Goal: Answer question/provide support

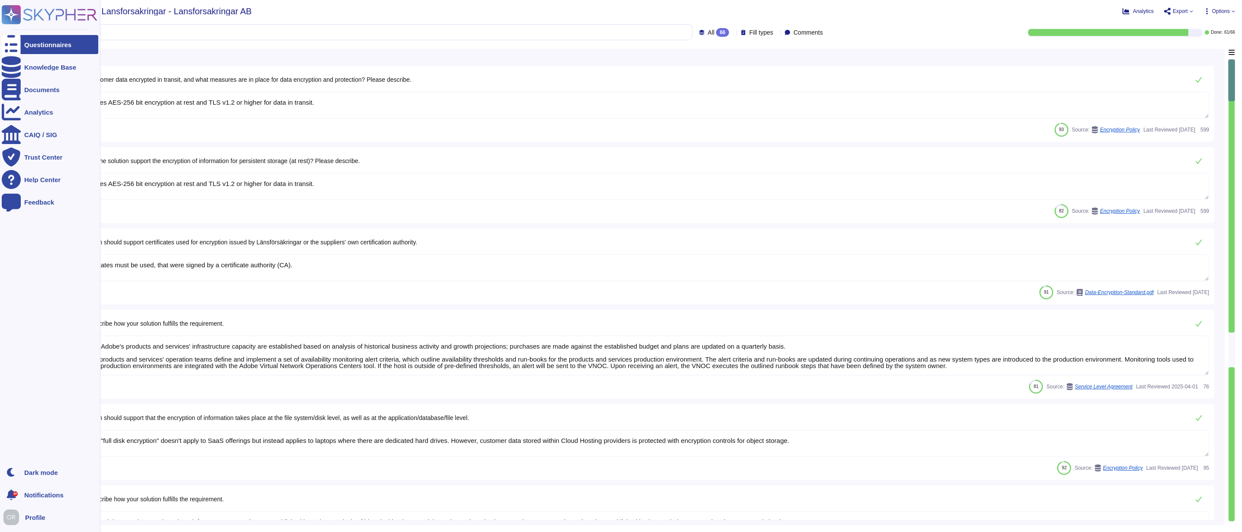
type textarea "Adobe utilizes AES-256 bit encryption at rest and TLS v1.2 or higher for data i…"
type textarea "Valid certificates must be used, that were signed by a certificate authority (C…"
type textarea "Budgets for Adobe's products and services' infrastructure capacity are establis…"
type textarea "The phrase "full disk encryption" doesn't apply to SaaS offerings but instead a…"
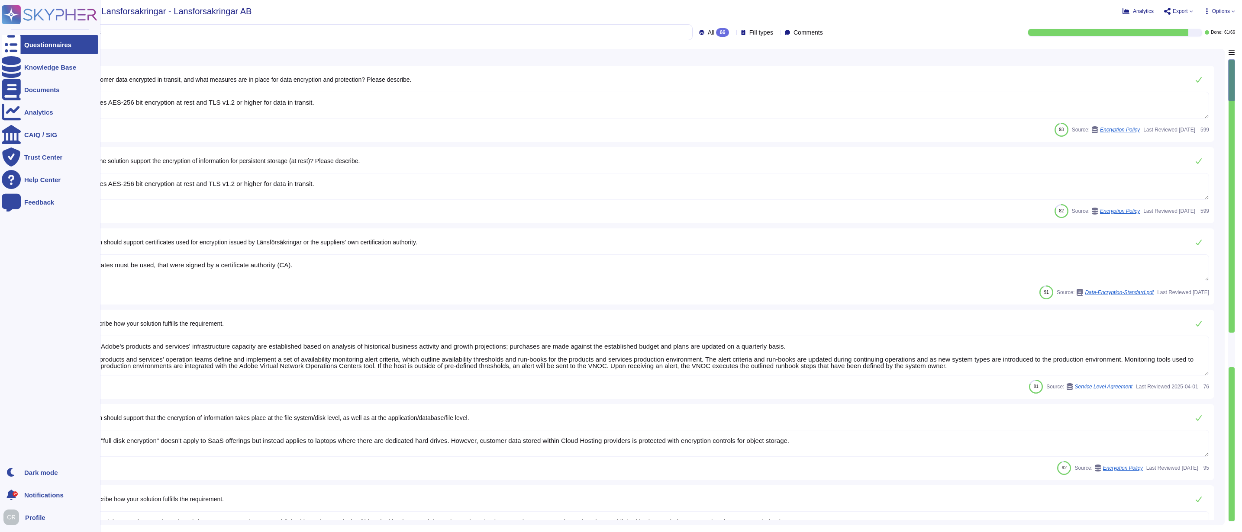
type textarea "Budgets for Adobe's products and services' infrastructure capacity are establis…"
type textarea "Access Token: This token acts as a digital key, allowing the bearer to access p…"
type textarea "See responses to the sub questions below."
click at [14, 14] on icon at bounding box center [11, 14] width 17 height 17
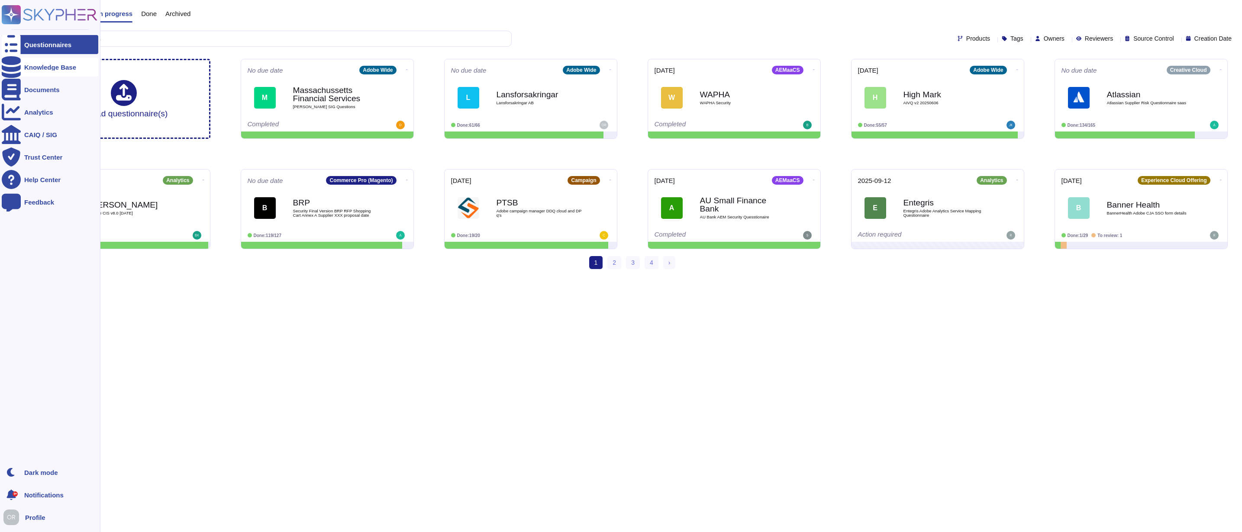
click at [21, 68] on div "Knowledge Base" at bounding box center [50, 67] width 97 height 19
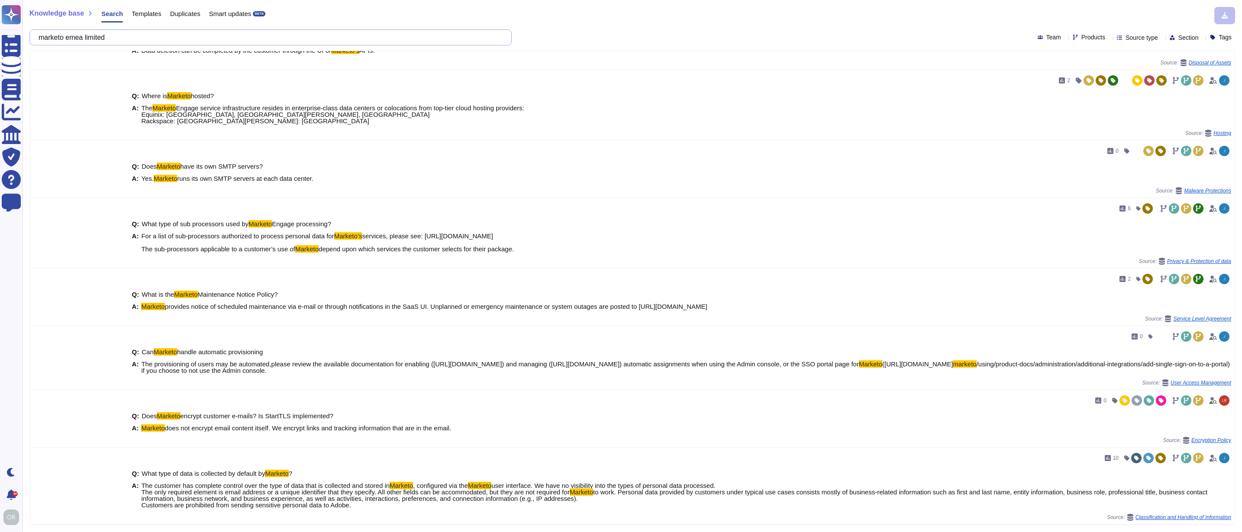
scroll to position [627, 0]
drag, startPoint x: 126, startPoint y: 38, endPoint x: 39, endPoint y: 38, distance: 86.1
click at [39, 38] on div "marketo emea limited" at bounding box center [270, 37] width 482 height 16
paste input "Is an established estimated recovery time in place in the event of an incident?"
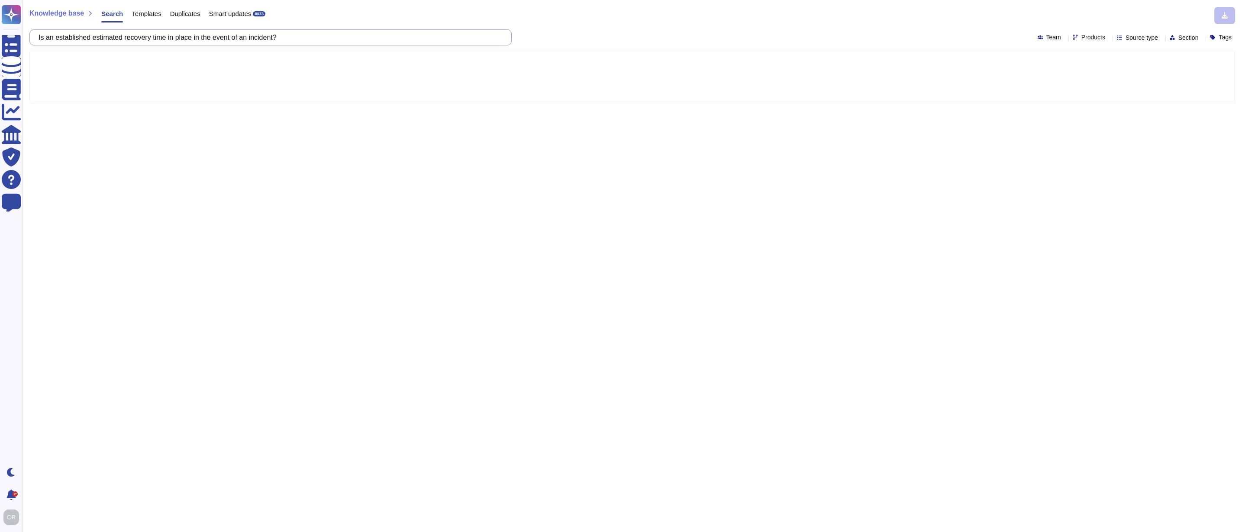
scroll to position [0, 0]
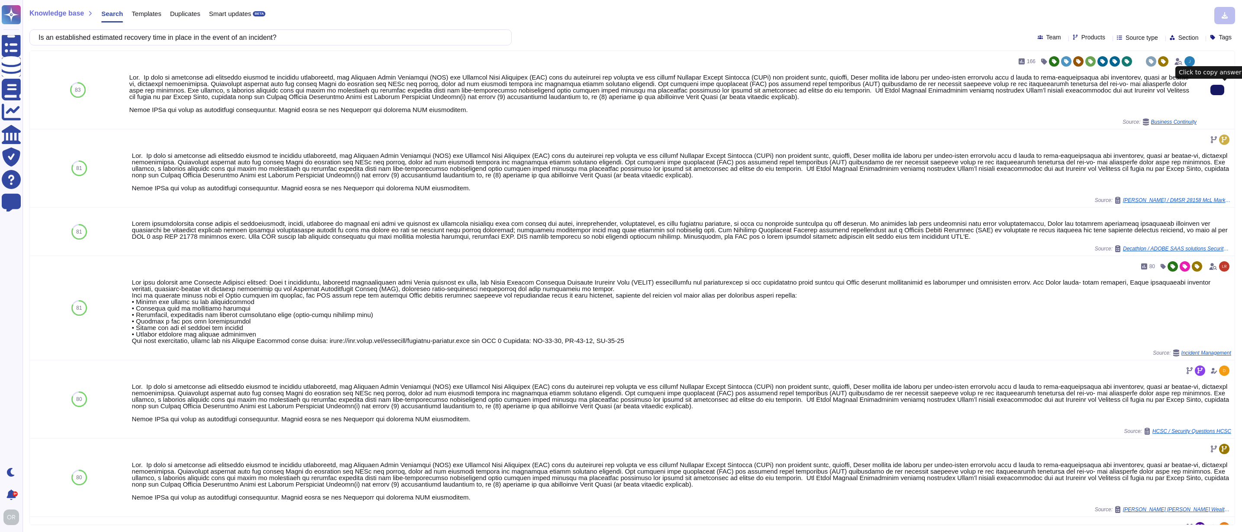
type input "Is an established estimated recovery time in place in the event of an incident?"
